Goal: Information Seeking & Learning: Check status

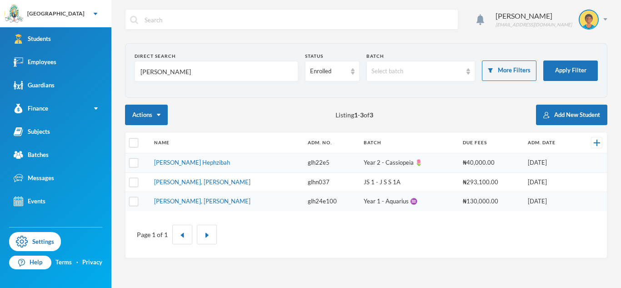
click at [155, 75] on input "[PERSON_NAME]" at bounding box center [216, 71] width 154 height 20
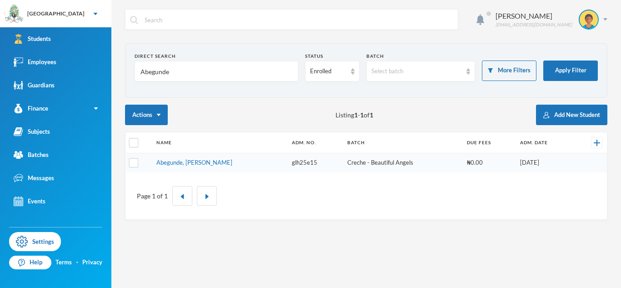
type input "Abegunde"
click at [179, 166] on td "Abegunde, [PERSON_NAME]" at bounding box center [220, 162] width 136 height 19
click at [181, 164] on link "Abegunde, [PERSON_NAME]" at bounding box center [194, 162] width 76 height 7
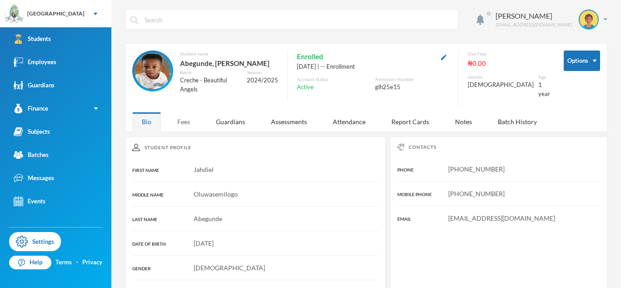
click at [190, 129] on div "Fees" at bounding box center [184, 122] width 32 height 20
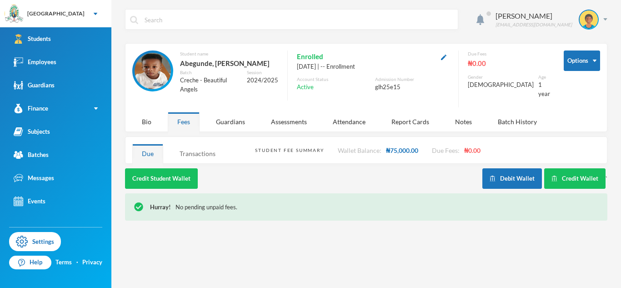
click at [204, 163] on div "Transactions" at bounding box center [197, 154] width 55 height 20
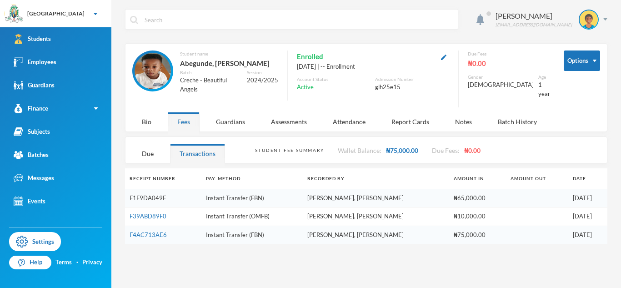
click at [159, 201] on link "F1F9DA049F" at bounding box center [147, 197] width 36 height 7
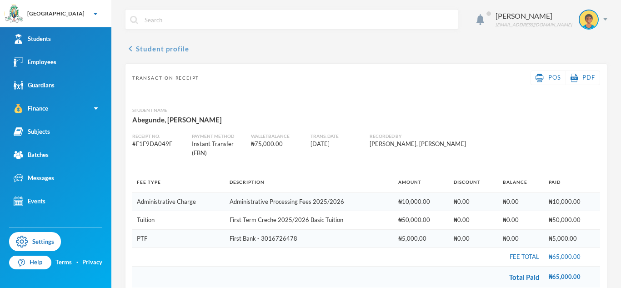
click at [129, 49] on icon "chevron_left" at bounding box center [130, 48] width 11 height 11
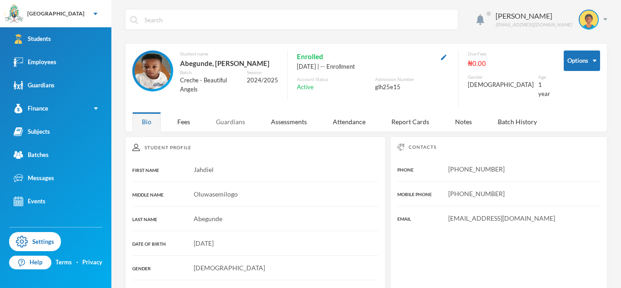
click at [216, 131] on div "Guardians" at bounding box center [230, 122] width 48 height 20
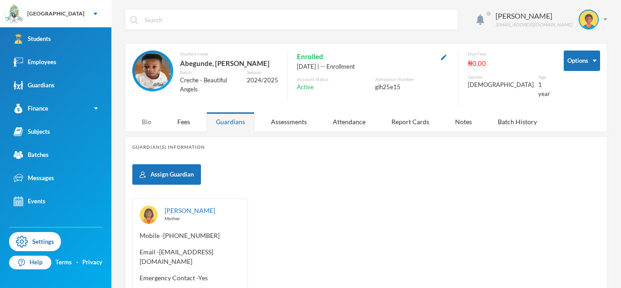
click at [147, 127] on div "Bio" at bounding box center [146, 122] width 29 height 20
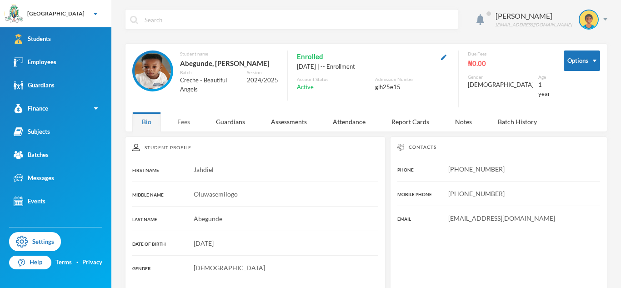
click at [178, 131] on div "Fees" at bounding box center [184, 122] width 32 height 20
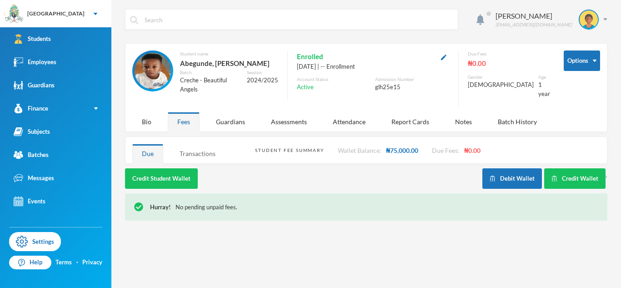
click at [191, 163] on div "Transactions" at bounding box center [197, 154] width 55 height 20
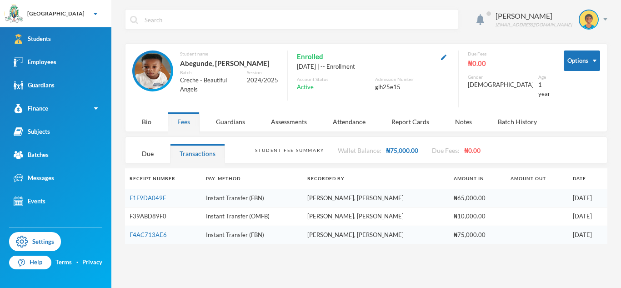
click at [156, 219] on link "F39ABD89F0" at bounding box center [147, 215] width 37 height 7
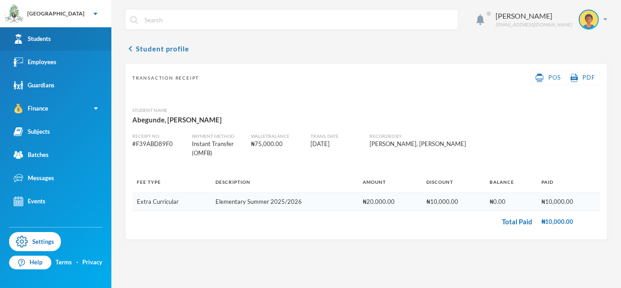
click at [85, 42] on link "Students" at bounding box center [55, 38] width 111 height 23
